Goal: Task Accomplishment & Management: Manage account settings

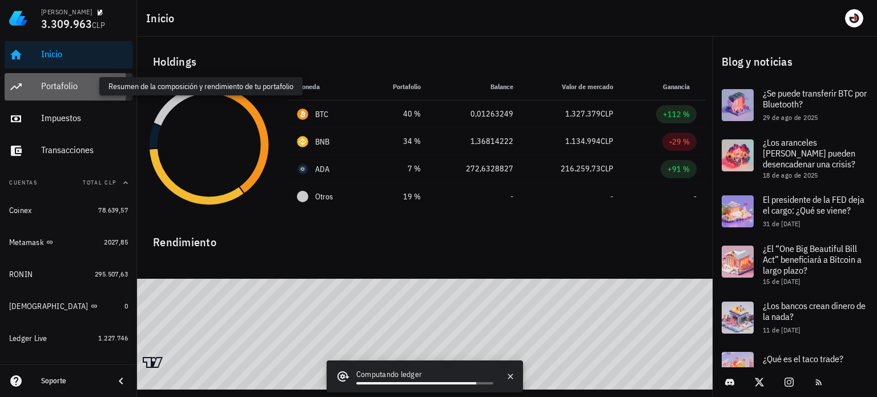
click at [98, 82] on div "Portafolio" at bounding box center [84, 86] width 87 height 11
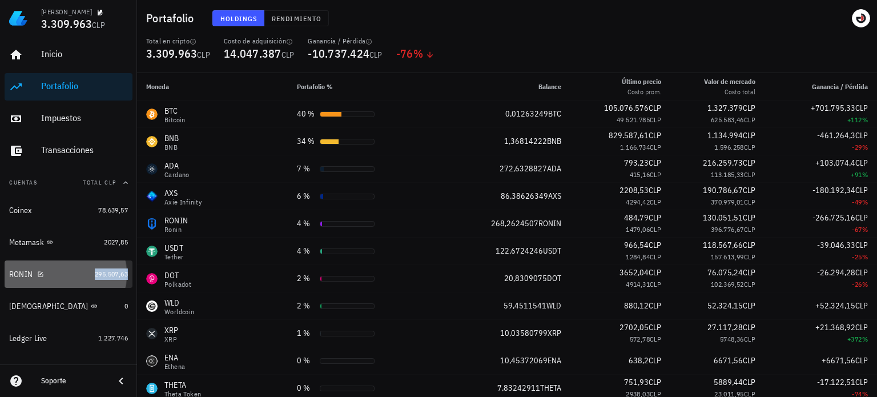
click at [95, 271] on span "295.507,63" at bounding box center [111, 274] width 33 height 9
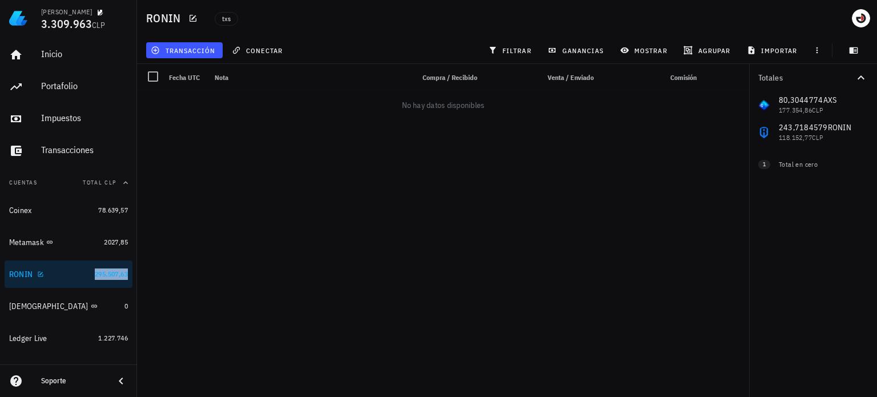
click at [95, 270] on span "295.507,63" at bounding box center [111, 274] width 33 height 9
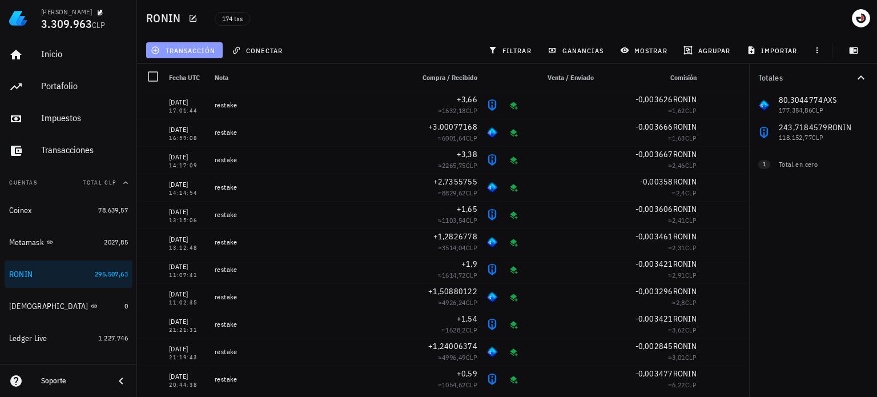
click at [182, 46] on span "transacción" at bounding box center [184, 50] width 62 height 9
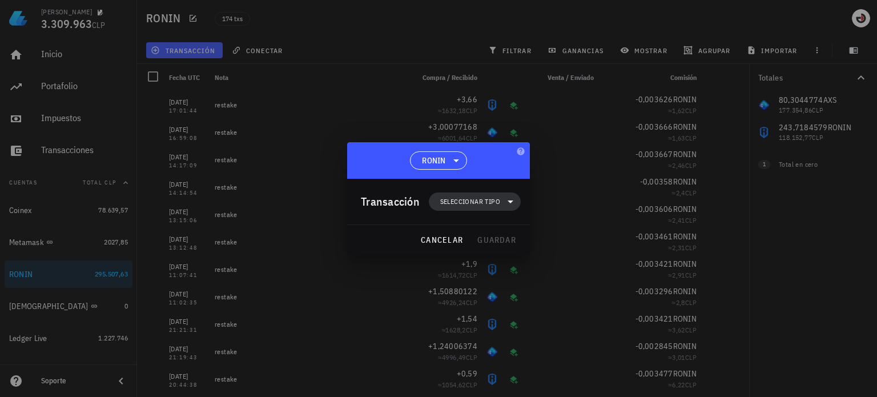
click at [478, 201] on span "Seleccionar tipo" at bounding box center [470, 201] width 60 height 11
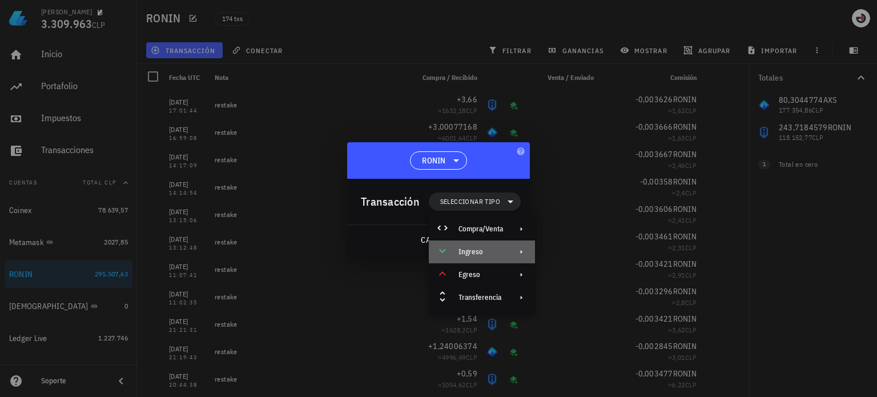
click at [484, 251] on div "Ingreso" at bounding box center [481, 251] width 45 height 9
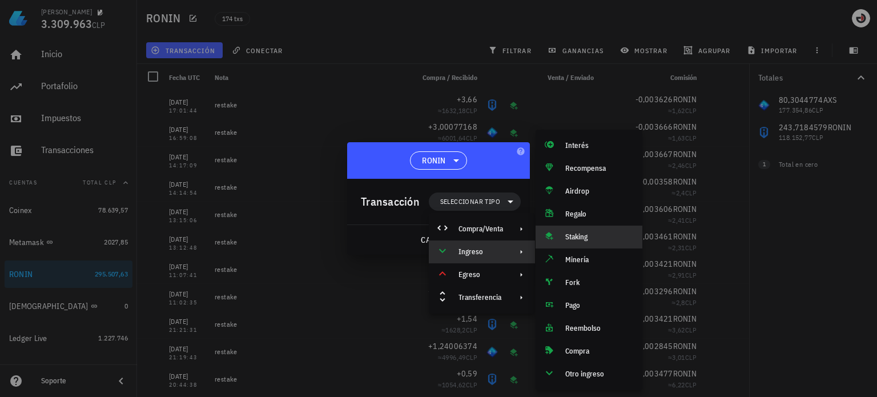
click at [592, 238] on div "Staking" at bounding box center [599, 236] width 68 height 9
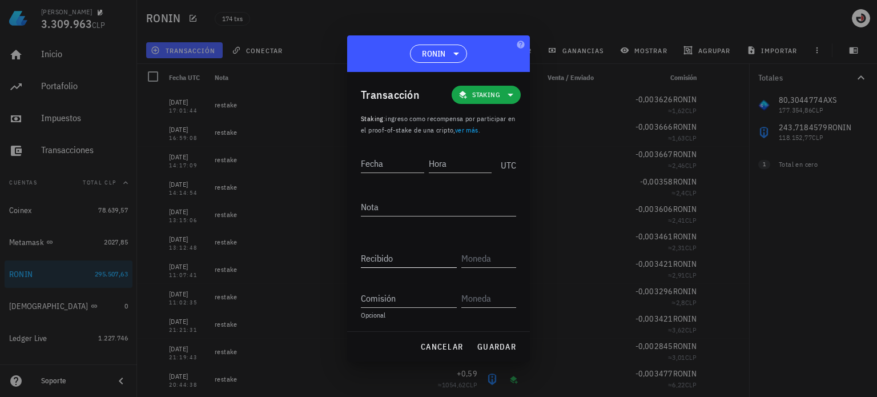
click at [420, 264] on input "Recibido" at bounding box center [409, 258] width 96 height 18
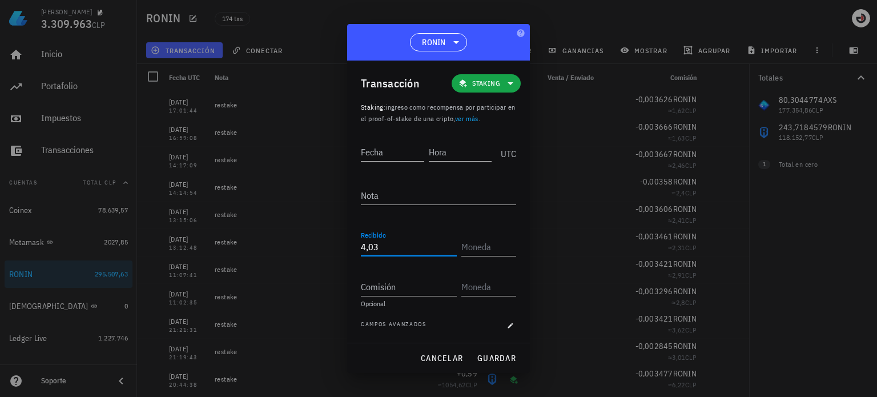
type input "4,03"
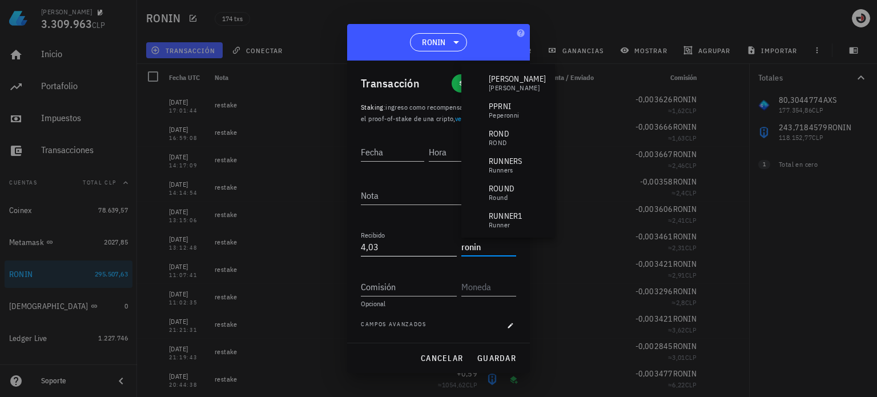
type input "RONIN"
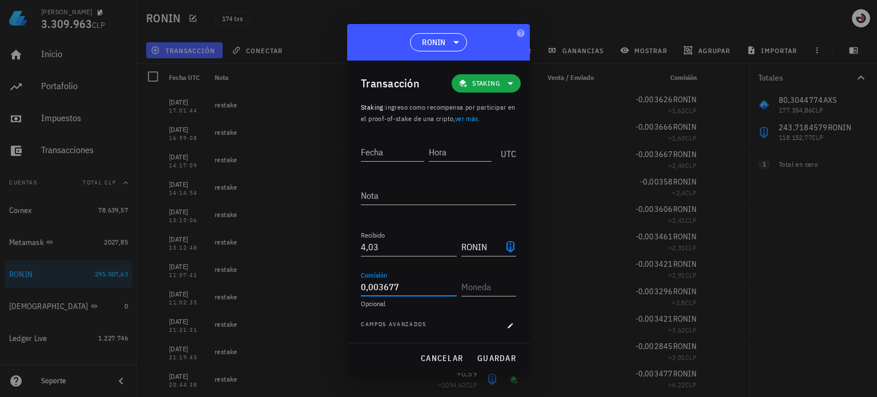
type input "0,003677"
type input "RONIN"
click at [381, 189] on textarea "Nota" at bounding box center [438, 195] width 155 height 18
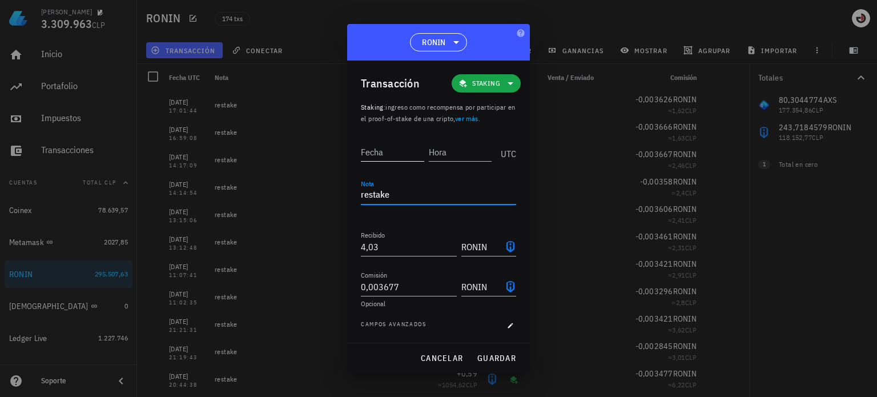
type textarea "restake"
click at [376, 149] on div "Fecha" at bounding box center [393, 152] width 65 height 18
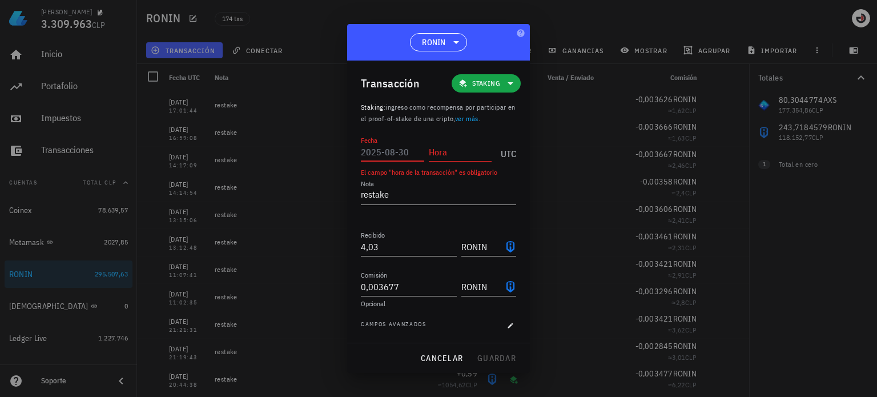
click at [401, 153] on input "Fecha" at bounding box center [392, 152] width 63 height 18
type input "2025-08-30"
type input "15:40:02"
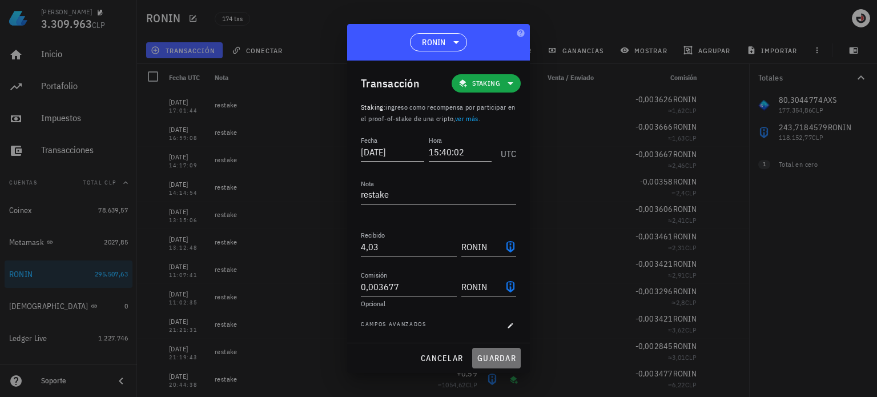
click at [495, 356] on span "guardar" at bounding box center [496, 358] width 39 height 10
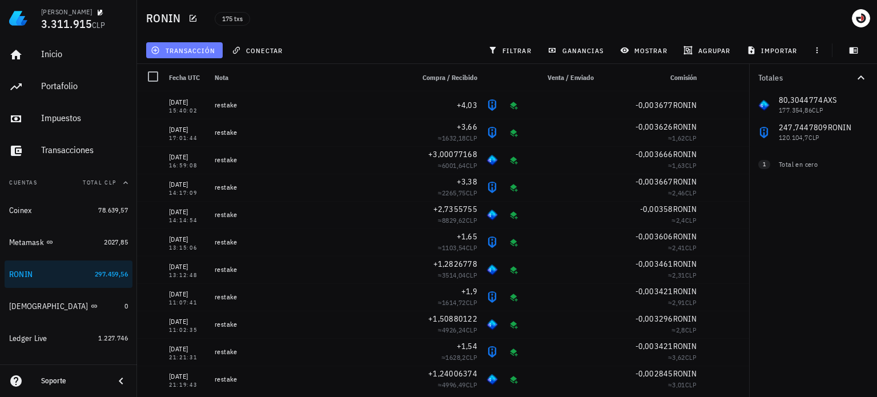
click at [191, 47] on span "transacción" at bounding box center [184, 50] width 62 height 9
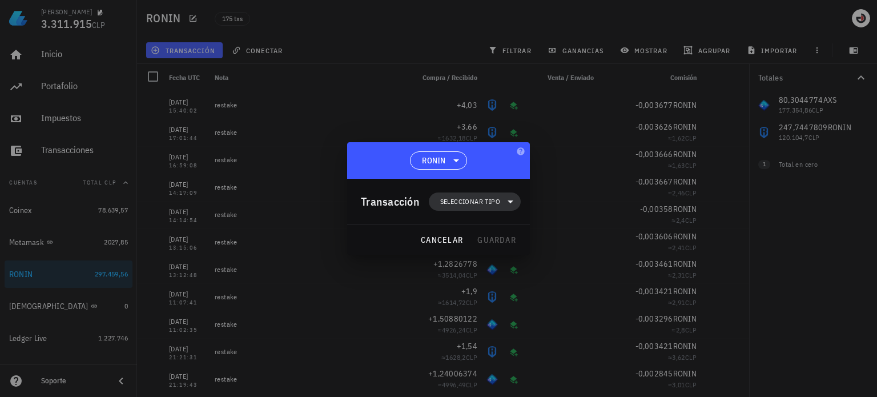
click at [496, 200] on span "Seleccionar tipo" at bounding box center [470, 201] width 60 height 11
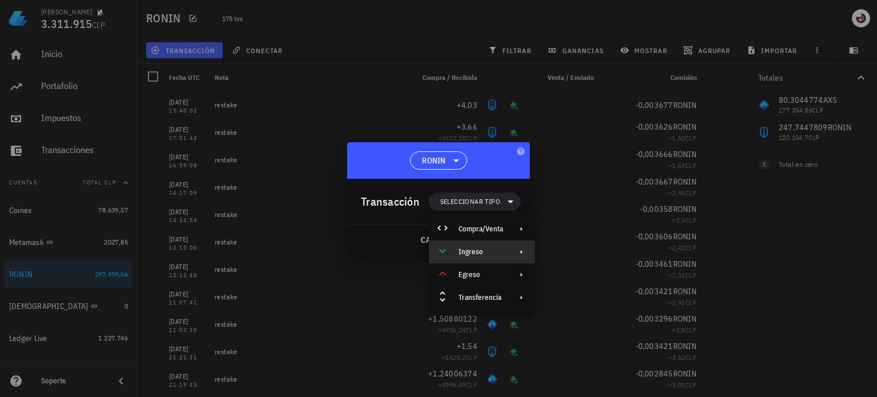
click at [506, 250] on div "Ingreso" at bounding box center [482, 251] width 106 height 23
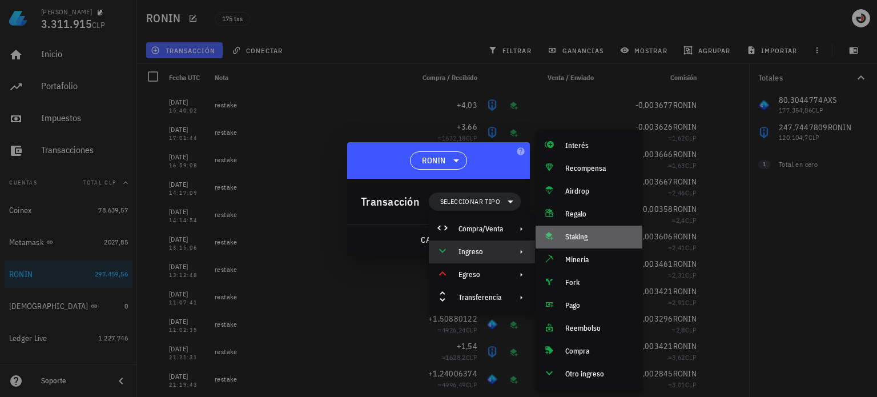
click at [594, 231] on div "Staking" at bounding box center [589, 237] width 107 height 23
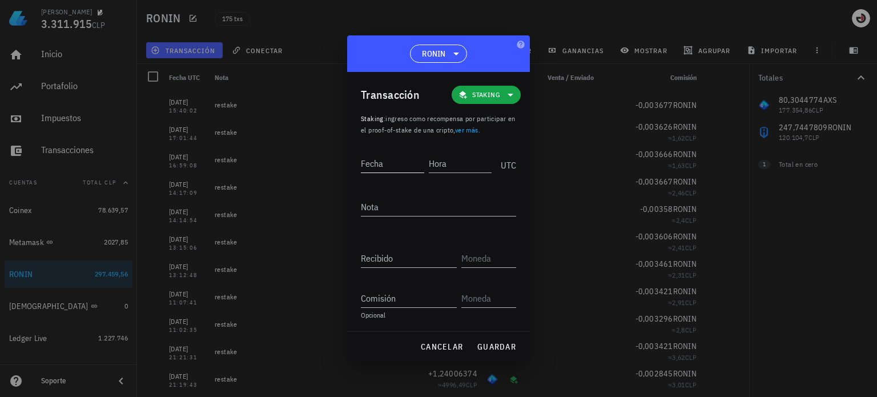
click at [403, 159] on input "Fecha" at bounding box center [392, 163] width 63 height 18
type input "2025-08-30"
type input "15:41:44"
type textarea "restake"
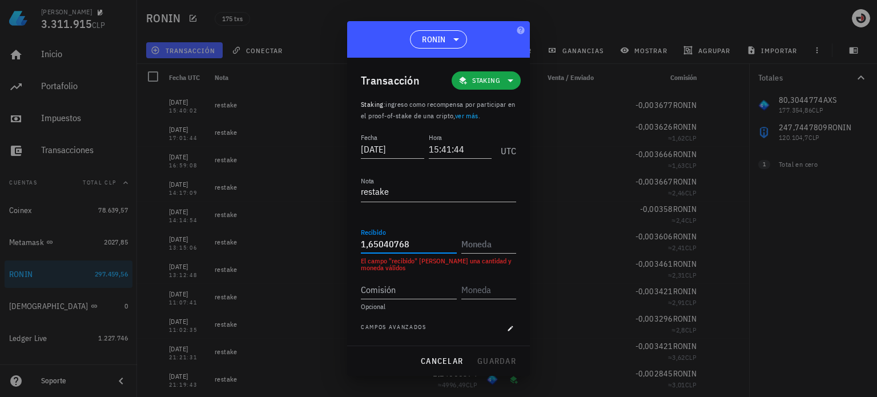
type input "1,65040768"
type input "AXS"
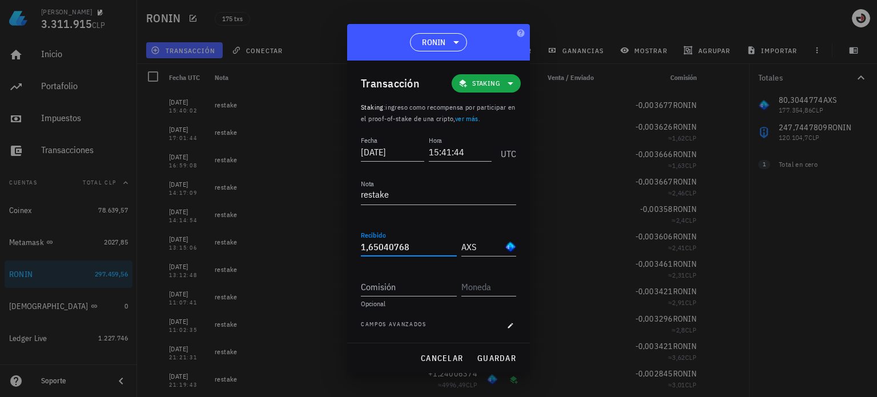
click at [423, 238] on input "1,65040768" at bounding box center [409, 247] width 96 height 18
type input "1,65040768"
click at [386, 280] on div "Comisión" at bounding box center [409, 287] width 96 height 18
type input "0,003644"
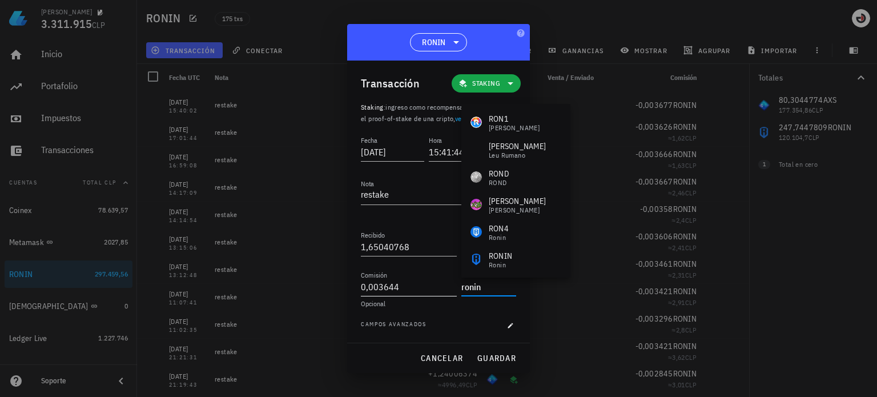
type input "RONIN"
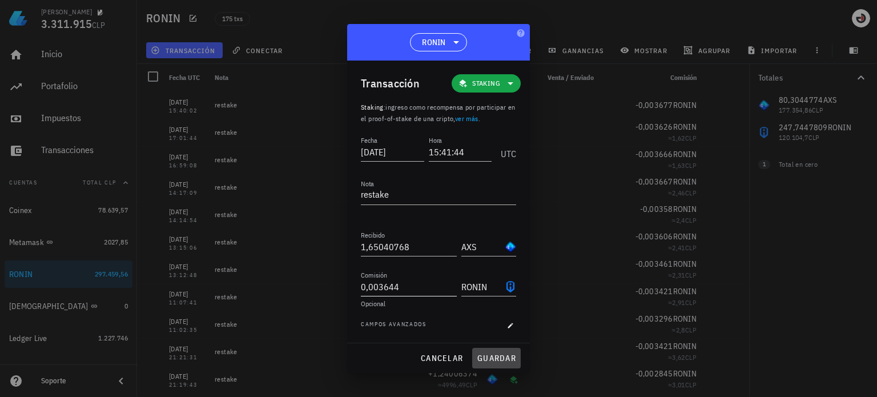
click at [472, 348] on button "guardar" at bounding box center [496, 358] width 49 height 21
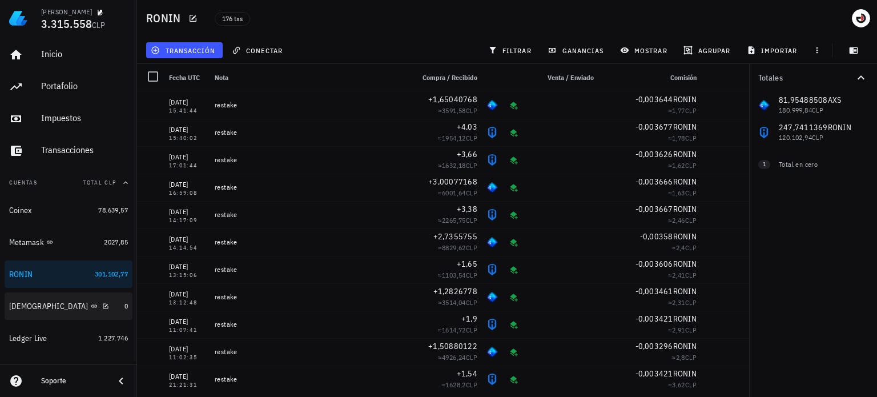
scroll to position [76, 0]
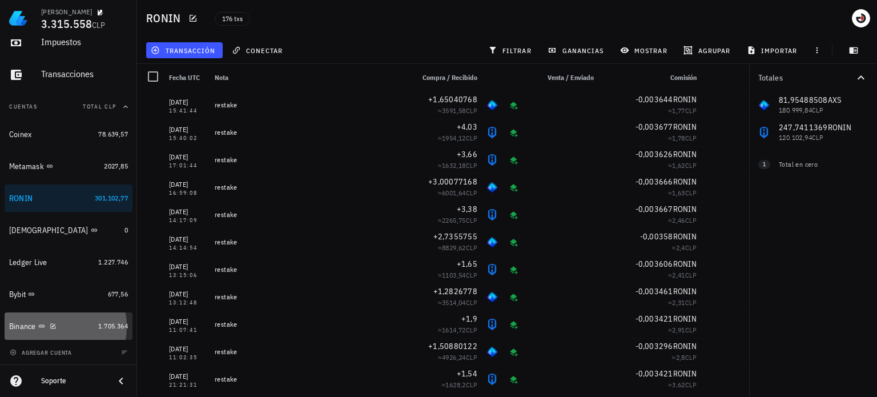
click at [73, 322] on div "Binance" at bounding box center [51, 326] width 85 height 11
